Goal: Information Seeking & Learning: Learn about a topic

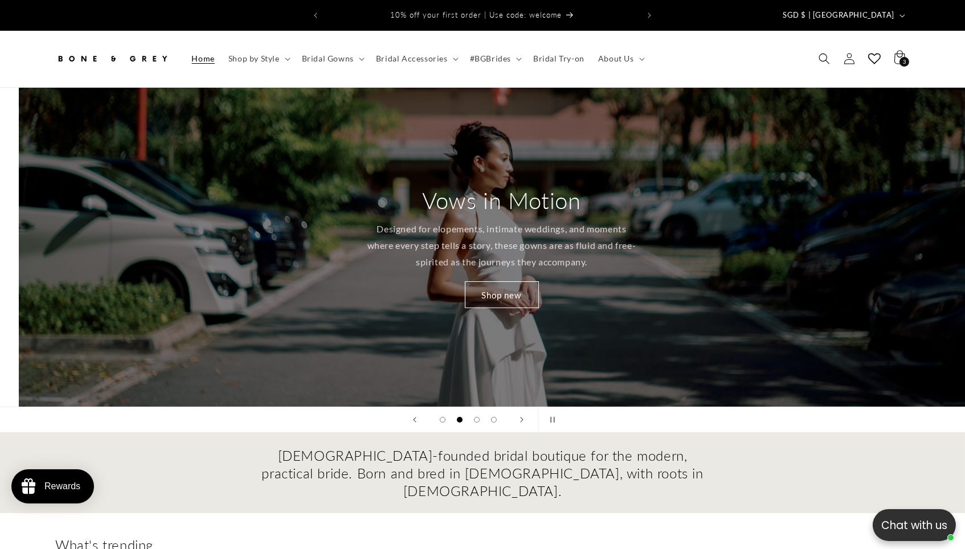
scroll to position [0, 965]
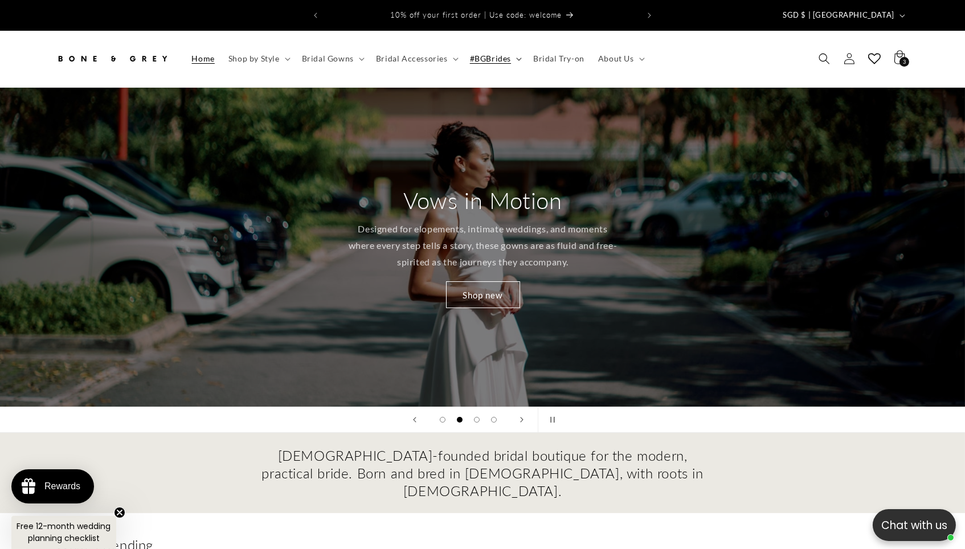
click at [493, 54] on summary "#BGBrides" at bounding box center [494, 59] width 63 height 24
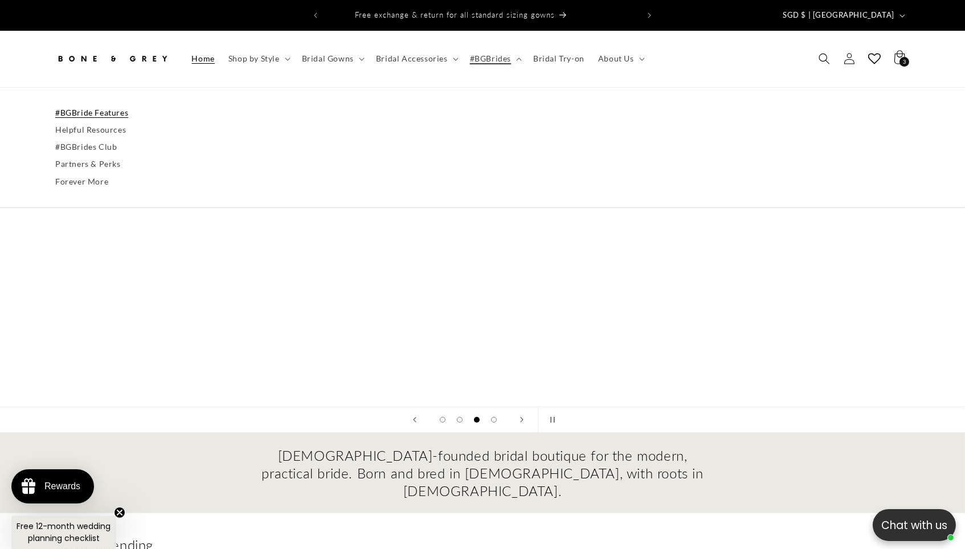
scroll to position [0, 1929]
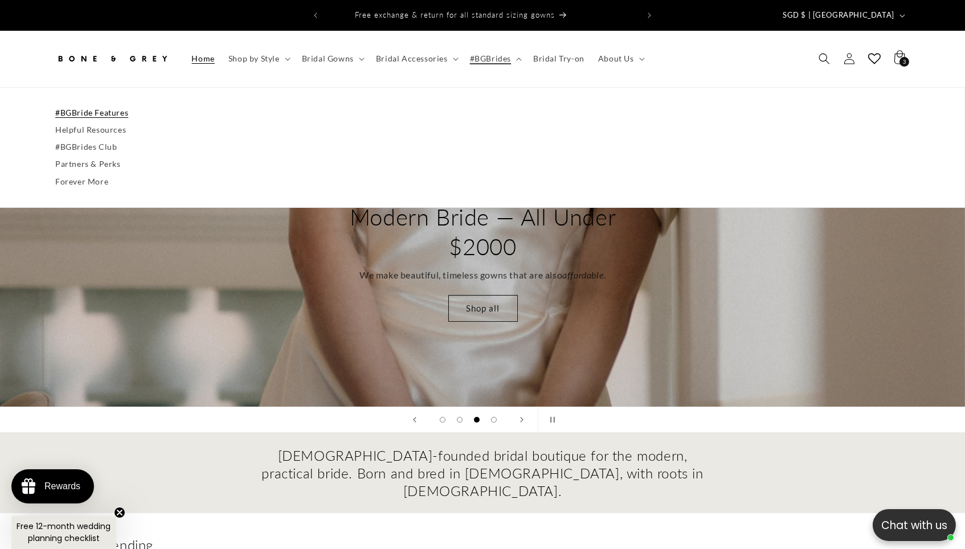
click at [88, 108] on link "#BGBride Features" at bounding box center [482, 112] width 854 height 17
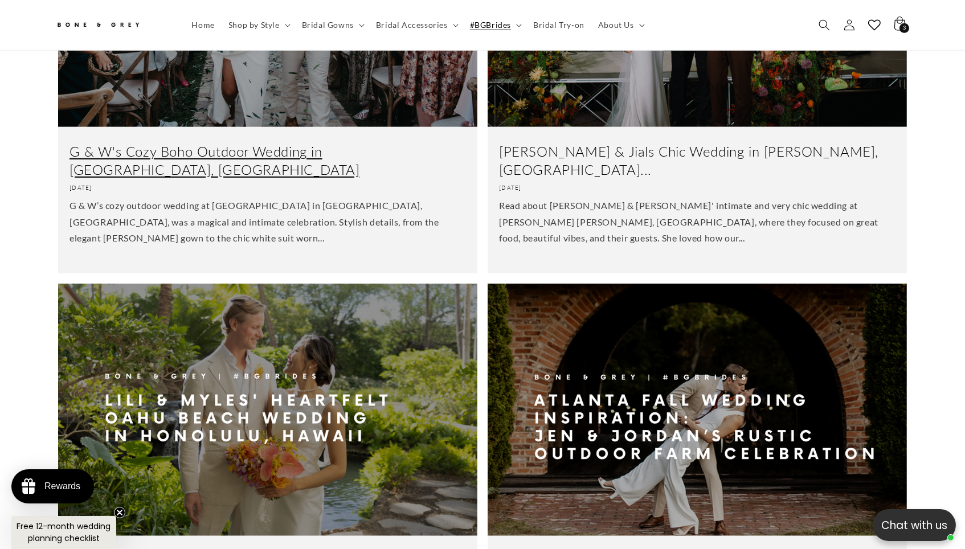
scroll to position [1086, 0]
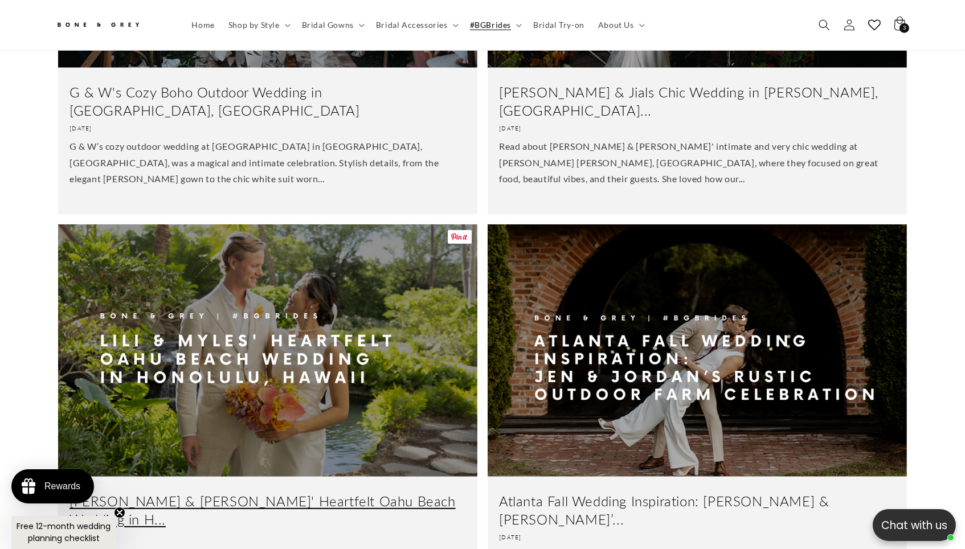
click at [370, 492] on link "Lili & Myles' Heartfelt Oahu Beach Wedding in H..." at bounding box center [267, 509] width 396 height 35
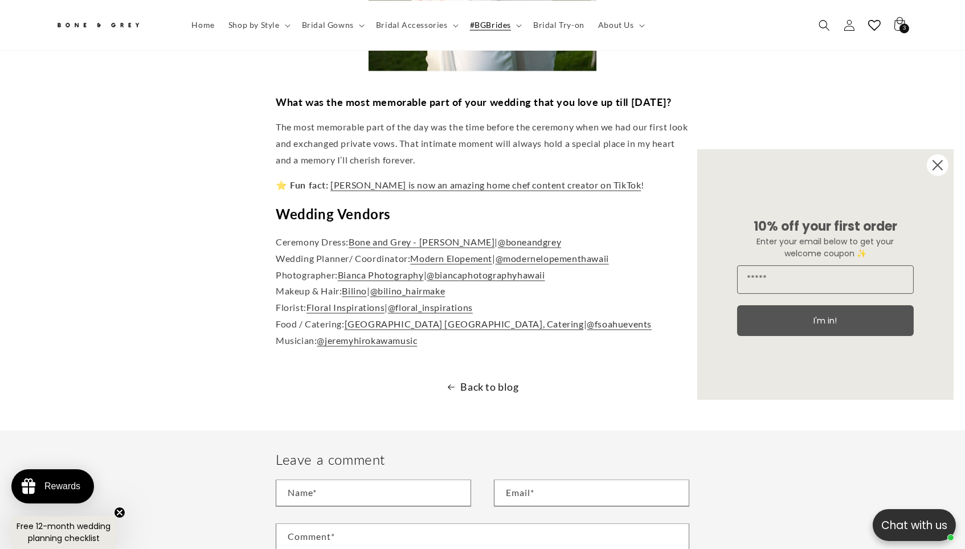
scroll to position [4189, 0]
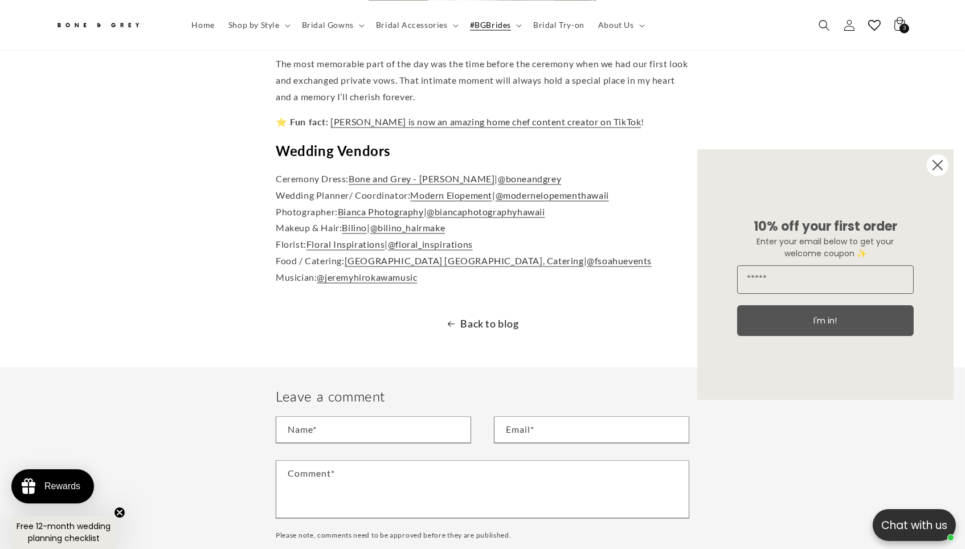
click at [940, 170] on circle "Close dialog" at bounding box center [937, 165] width 22 height 22
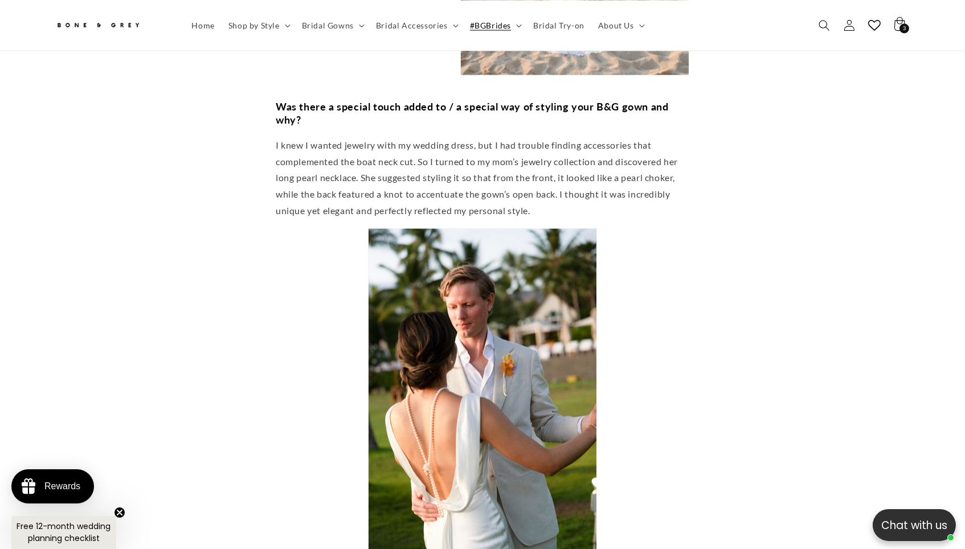
scroll to position [3607, 0]
